Goal: Find contact information: Find contact information

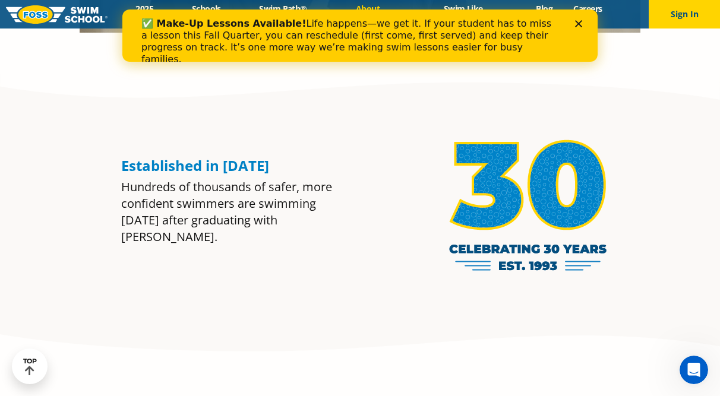
scroll to position [525, 0]
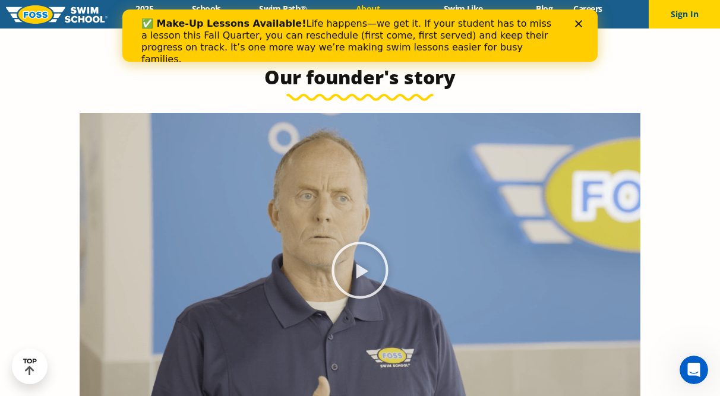
click at [580, 24] on icon "Close" at bounding box center [578, 23] width 7 height 7
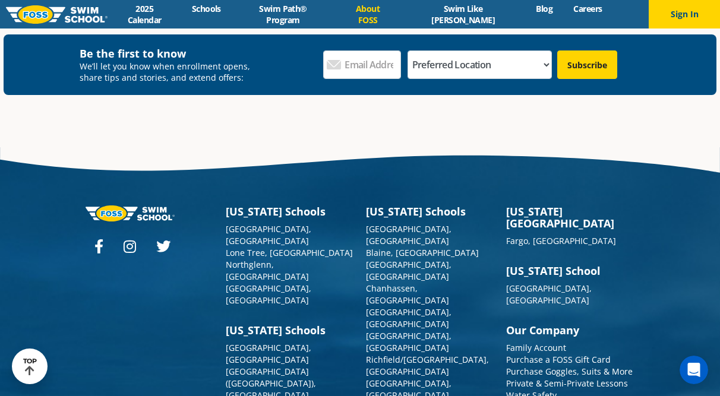
scroll to position [3084, 0]
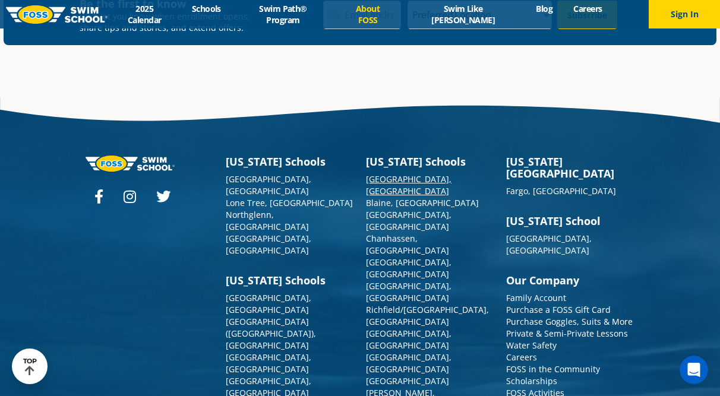
click at [403, 173] on link "[GEOGRAPHIC_DATA], [GEOGRAPHIC_DATA]" at bounding box center [409, 184] width 86 height 23
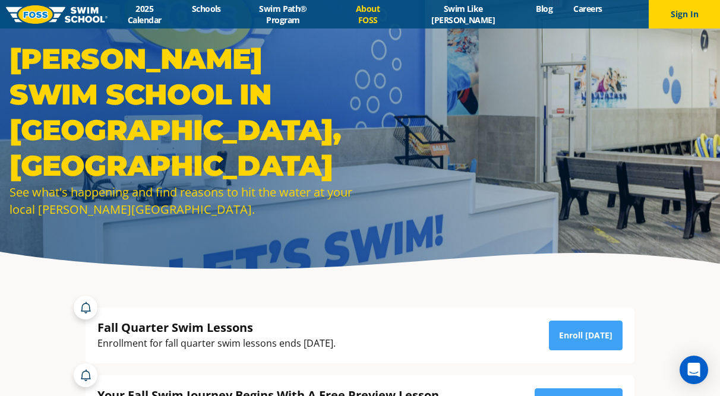
click at [398, 12] on link "About FOSS" at bounding box center [368, 14] width 66 height 23
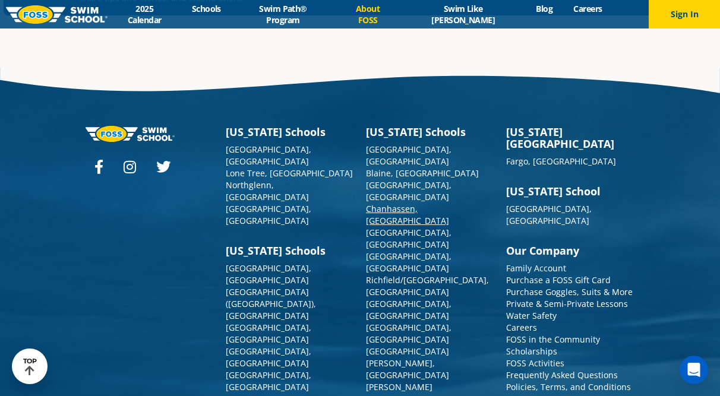
scroll to position [3115, 0]
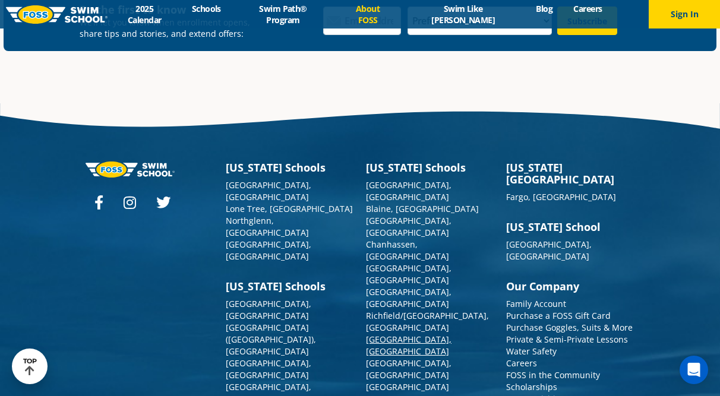
scroll to position [3095, 0]
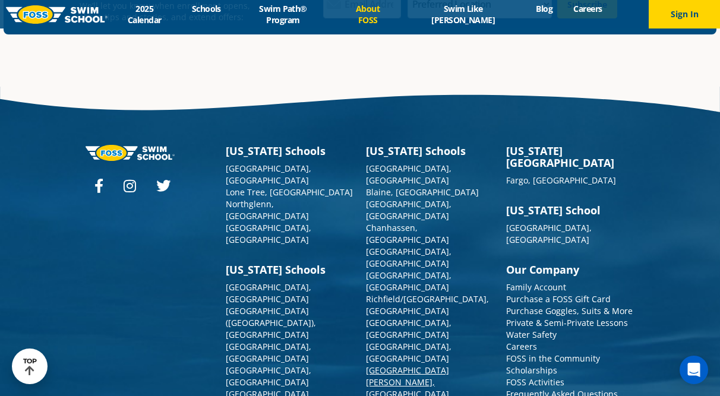
click at [390, 365] on link "[GEOGRAPHIC_DATA][PERSON_NAME], [GEOGRAPHIC_DATA]" at bounding box center [407, 382] width 83 height 35
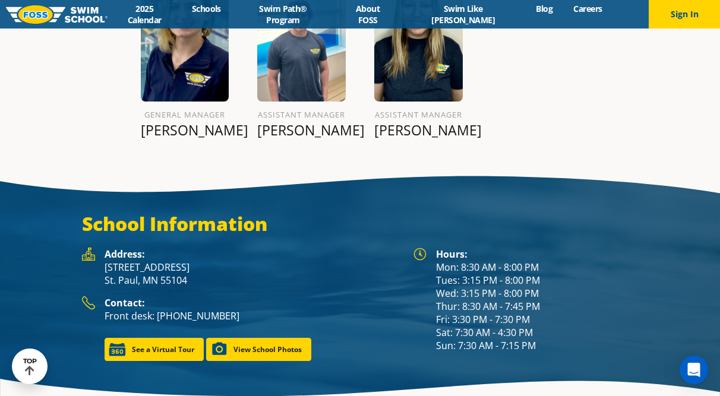
scroll to position [1439, 0]
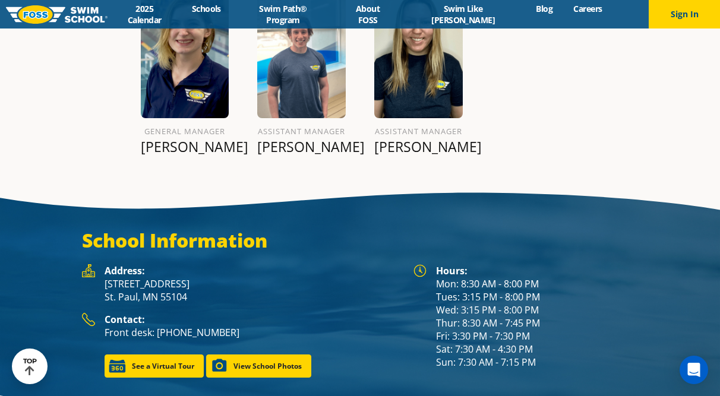
click at [234, 326] on p "Front desk: [PHONE_NUMBER]" at bounding box center [253, 332] width 297 height 13
drag, startPoint x: 231, startPoint y: 315, endPoint x: 157, endPoint y: 318, distance: 74.3
click at [157, 326] on p "Front desk: [PHONE_NUMBER]" at bounding box center [253, 332] width 297 height 13
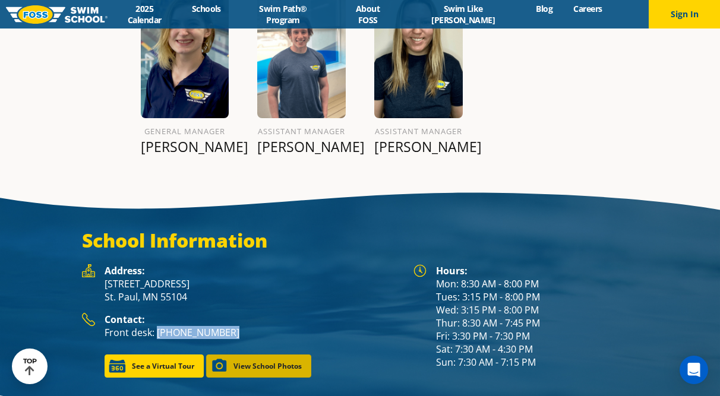
copy p "[PHONE_NUMBER]"
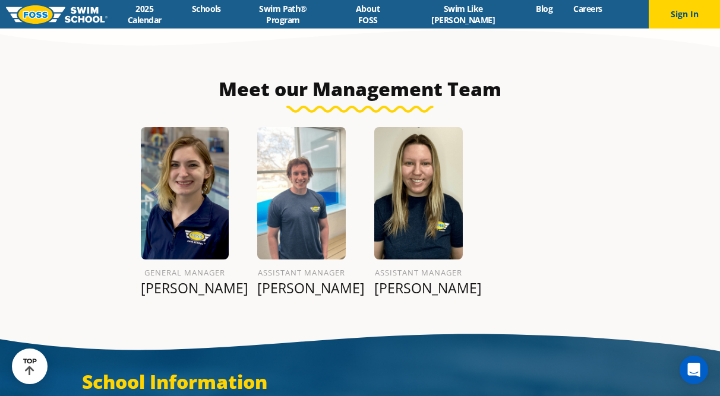
scroll to position [1348, 0]
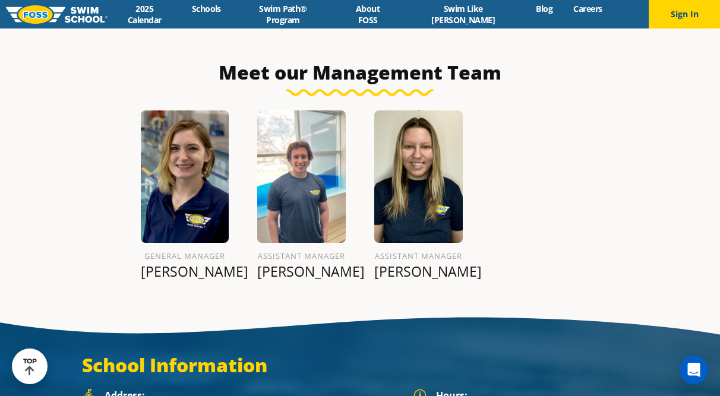
click at [581, 180] on div "General Manager [PERSON_NAME] Assistant Manager [PERSON_NAME] Assistant Manager…" at bounding box center [360, 199] width 467 height 207
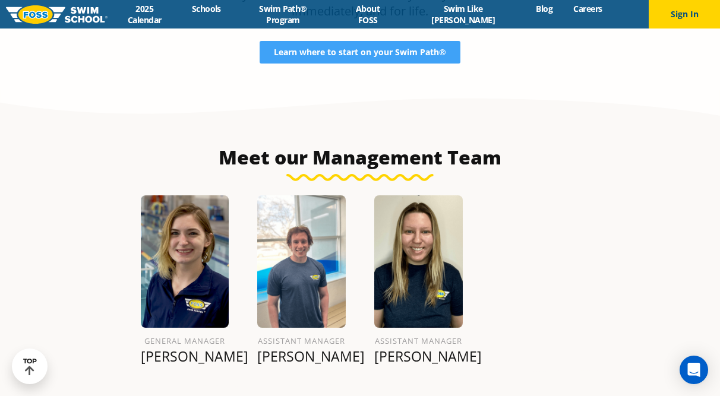
scroll to position [1246, 0]
